Goal: Find specific page/section: Find specific page/section

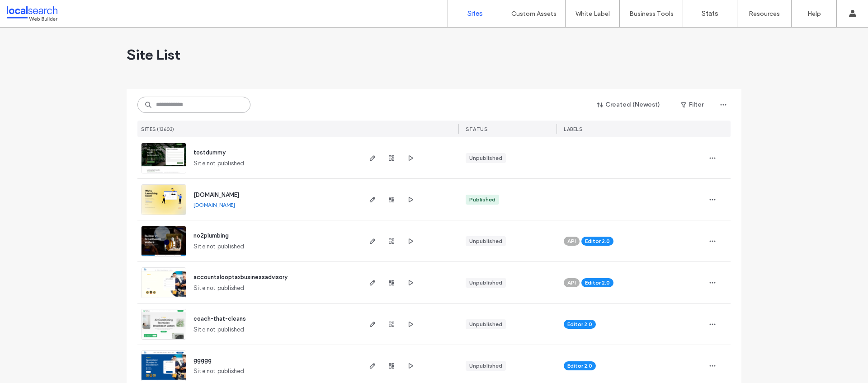
click at [181, 105] on input at bounding box center [193, 105] width 113 height 16
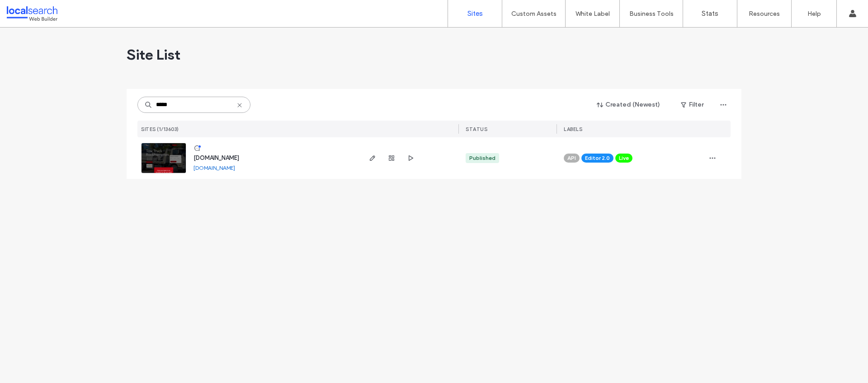
type input "*****"
click at [222, 157] on span "[DOMAIN_NAME]" at bounding box center [217, 158] width 46 height 7
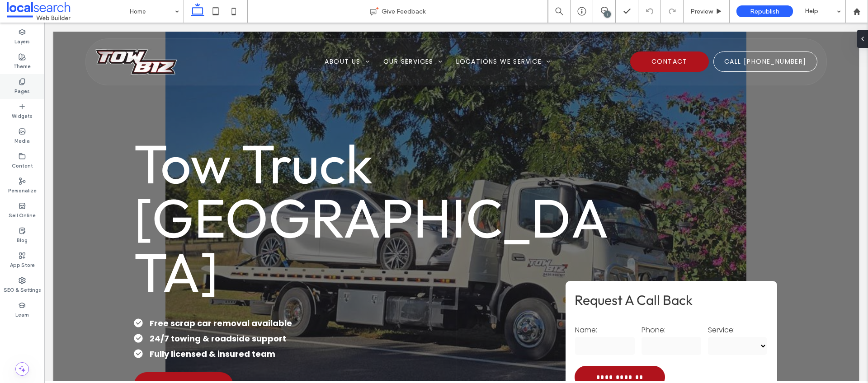
click at [24, 86] on label "Pages" at bounding box center [21, 90] width 15 height 10
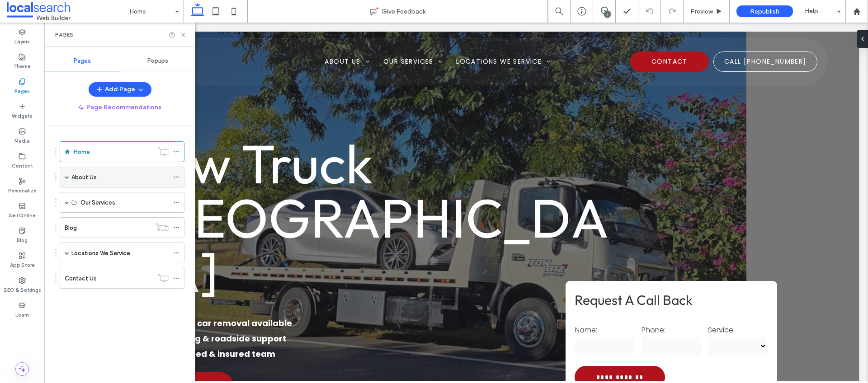
click at [71, 175] on div "About Us" at bounding box center [122, 177] width 125 height 21
click at [65, 178] on span at bounding box center [67, 177] width 5 height 5
click at [94, 197] on label "Careers" at bounding box center [101, 198] width 22 height 16
click at [183, 36] on icon at bounding box center [183, 35] width 7 height 7
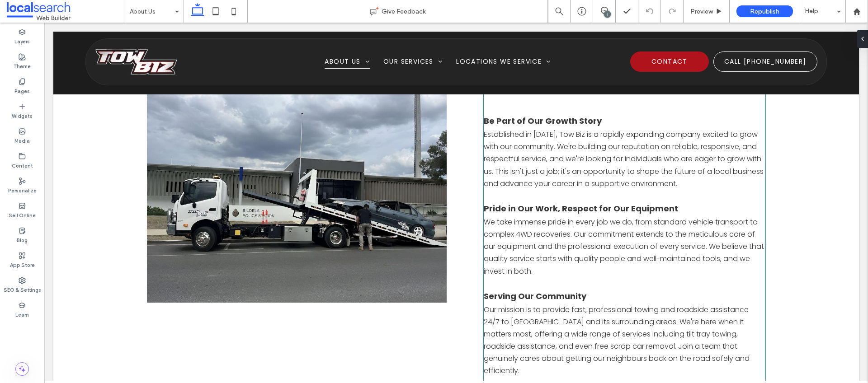
scroll to position [1105, 0]
click at [602, 9] on icon at bounding box center [604, 10] width 7 height 7
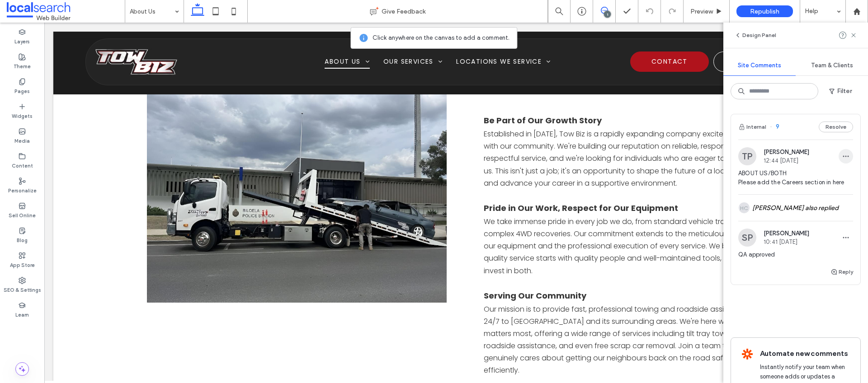
click at [842, 153] on icon "button" at bounding box center [845, 156] width 7 height 7
click at [822, 173] on div "Edit" at bounding box center [806, 179] width 80 height 17
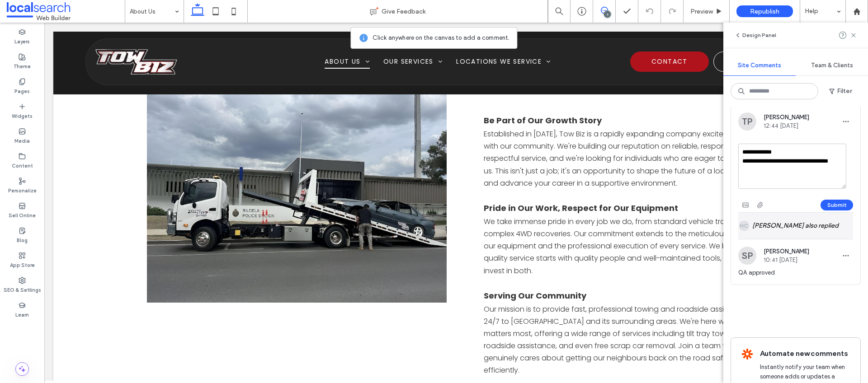
scroll to position [0, 0]
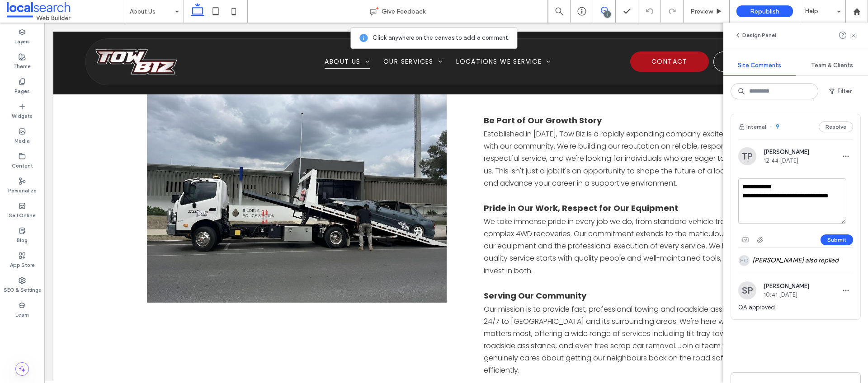
click at [813, 104] on div "**********" at bounding box center [796, 203] width 145 height 361
click at [792, 262] on div "HC Haizel Costa also replied" at bounding box center [795, 261] width 115 height 26
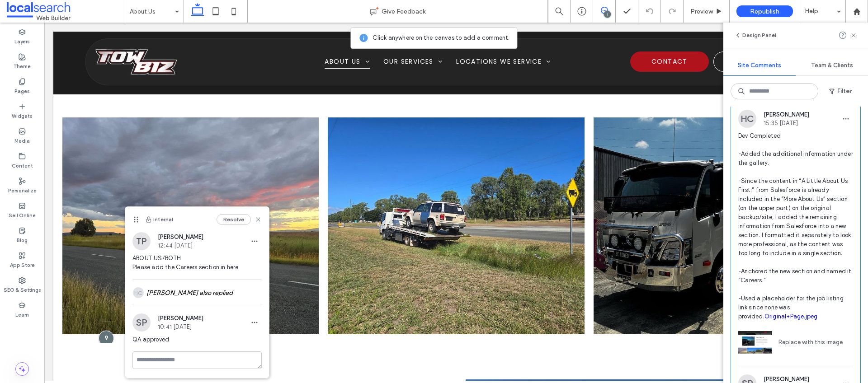
scroll to position [146, 0]
click at [259, 219] on use at bounding box center [258, 220] width 4 height 4
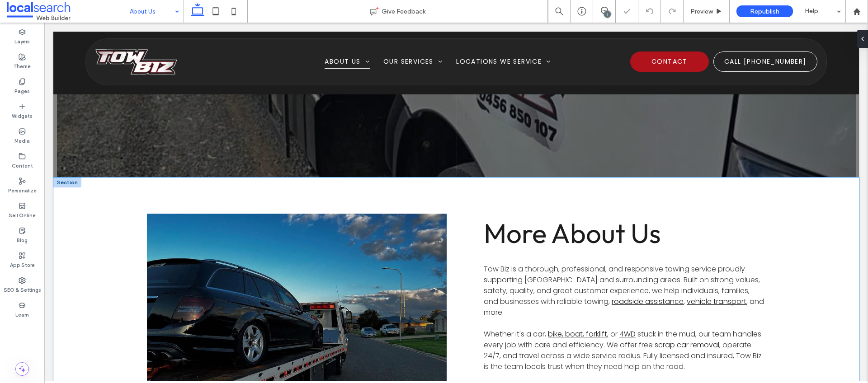
scroll to position [172, 0]
